Goal: Transaction & Acquisition: Purchase product/service

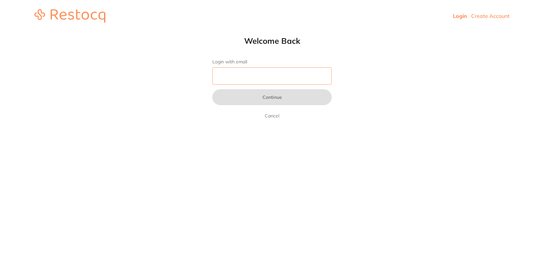
click at [268, 81] on input "Login with email" at bounding box center [272, 75] width 119 height 17
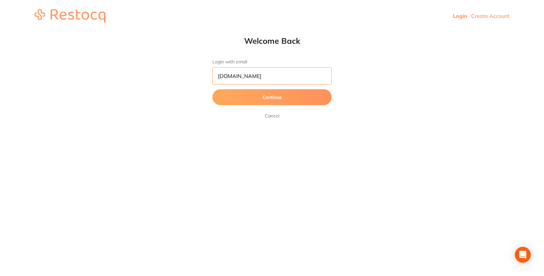
click at [272, 97] on button "Continue" at bounding box center [272, 97] width 119 height 16
type input "[EMAIL_ADDRESS][DOMAIN_NAME]"
click at [272, 97] on button "Continue" at bounding box center [272, 97] width 119 height 16
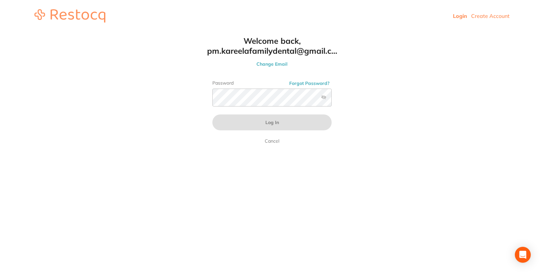
click at [387, 32] on html "Login Create Account Welcome Back Login with email [EMAIL_ADDRESS][DOMAIN_NAME]…" at bounding box center [272, 16] width 544 height 32
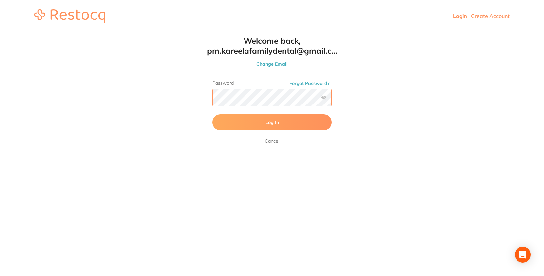
click at [272, 123] on button "Log In" at bounding box center [272, 122] width 119 height 16
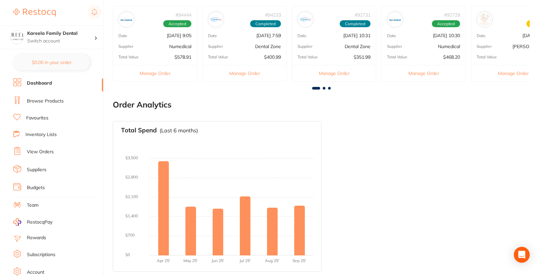
scroll to position [121, 0]
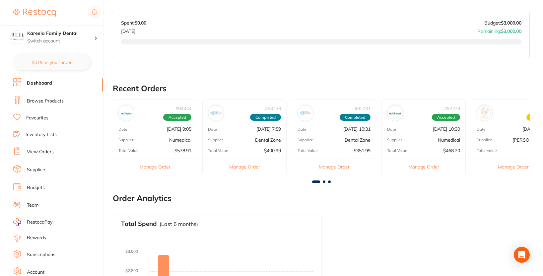
click at [44, 153] on link "View Orders" at bounding box center [40, 152] width 27 height 7
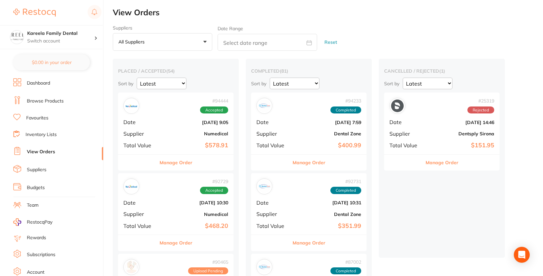
click at [43, 85] on link "Dashboard" at bounding box center [38, 83] width 23 height 7
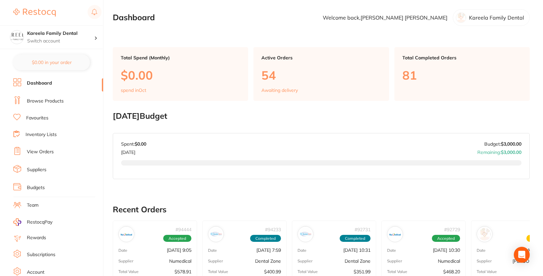
click at [54, 14] on img at bounding box center [34, 13] width 42 height 8
click at [50, 102] on link "Browse Products" at bounding box center [45, 101] width 37 height 7
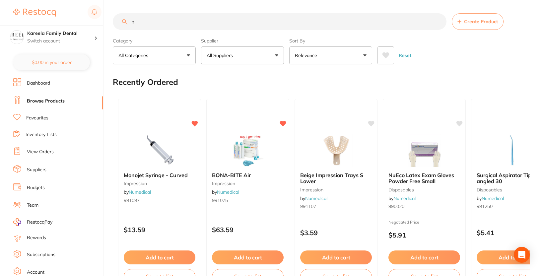
click at [155, 24] on input "n" at bounding box center [280, 21] width 334 height 17
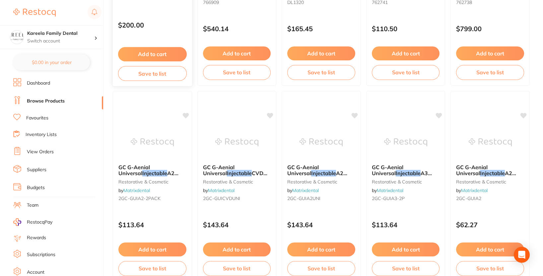
scroll to position [591, 0]
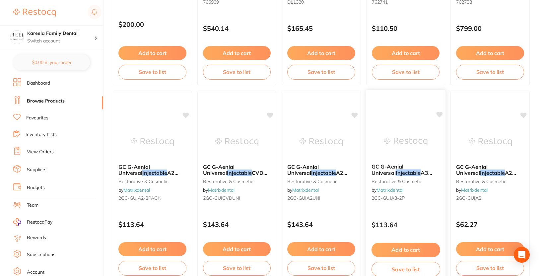
type input "injectable"
click at [411, 171] on span "A3 Syringe (2x1ml & 20 tips)" at bounding box center [403, 175] width 64 height 13
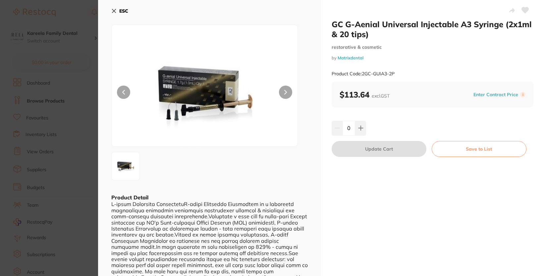
click at [78, 212] on section "GC G-Aenial Universal Injectable A3 Syringe (2x1ml & 20 tips) restorative & cos…" at bounding box center [272, 138] width 544 height 276
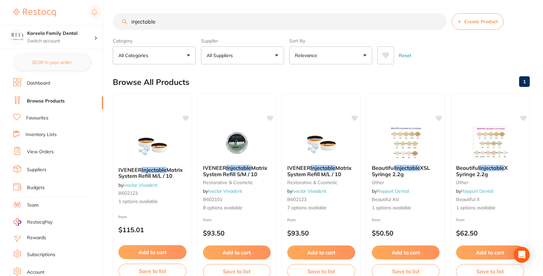
click at [236, 51] on button "All Suppliers" at bounding box center [242, 55] width 83 height 18
